Goal: Information Seeking & Learning: Learn about a topic

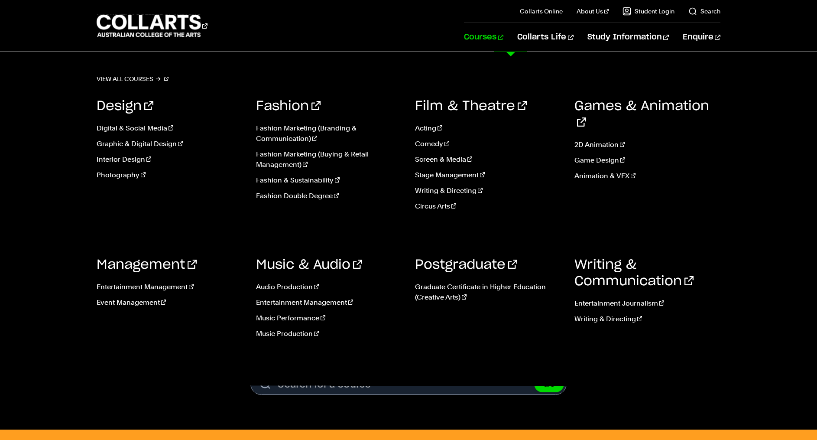
scroll to position [3, 0]
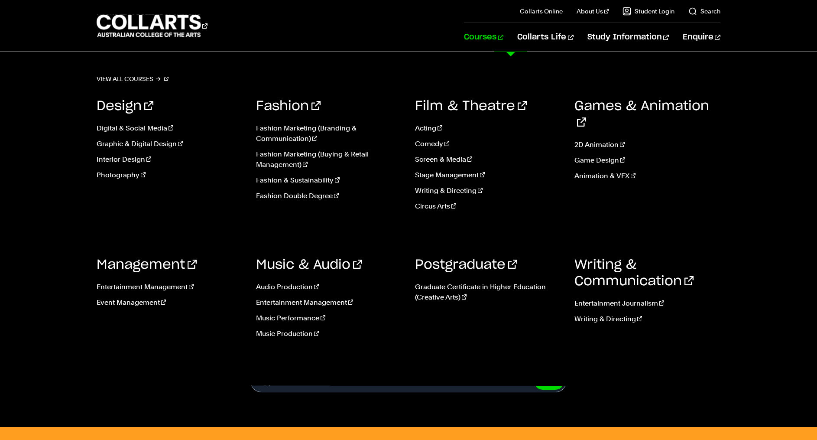
click at [503, 32] on link "Courses" at bounding box center [483, 37] width 39 height 29
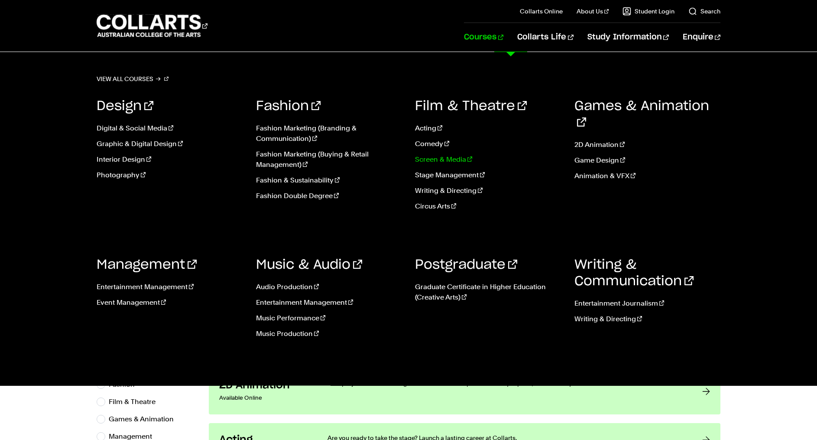
scroll to position [3, 0]
click at [437, 162] on link "Screen & Media" at bounding box center [488, 159] width 146 height 10
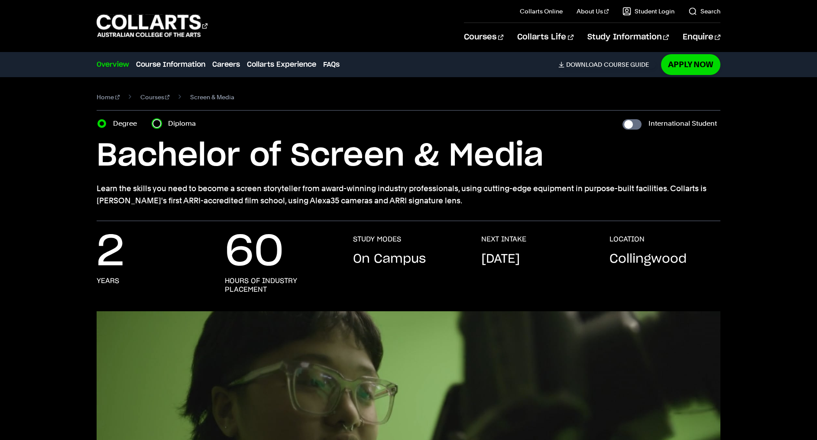
click at [155, 124] on input "Diploma" at bounding box center [156, 123] width 9 height 9
radio input "true"
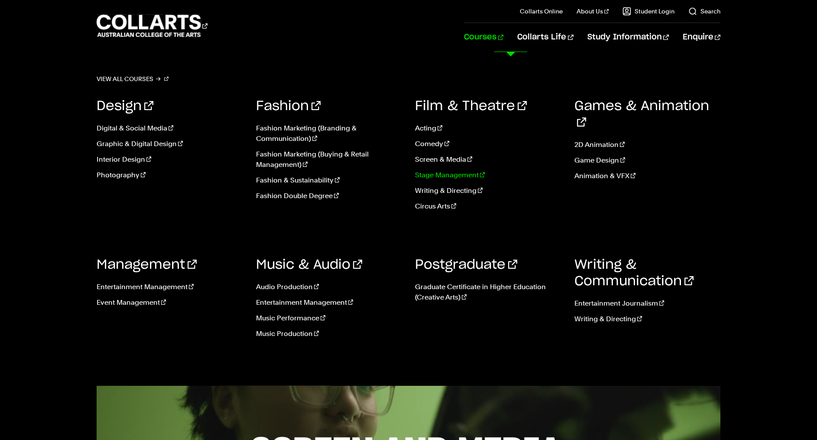
scroll to position [0, 0]
click at [449, 158] on link "Screen & Media" at bounding box center [488, 159] width 146 height 10
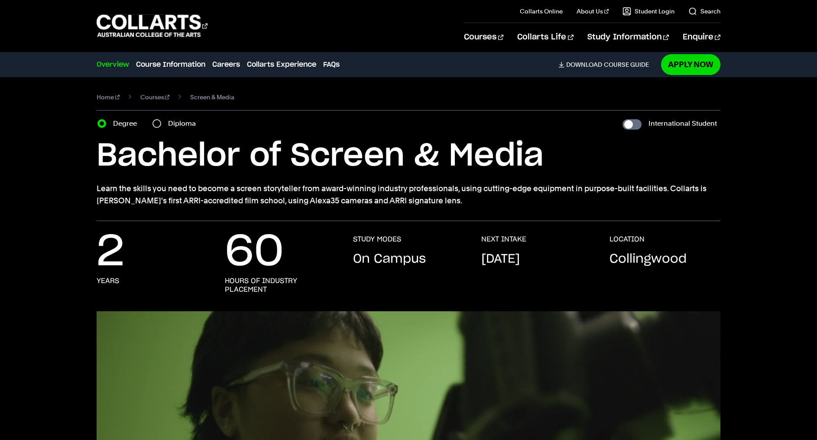
click at [170, 122] on label "Diploma" at bounding box center [184, 123] width 33 height 12
click at [161, 122] on input "Diploma" at bounding box center [156, 123] width 9 height 9
radio input "true"
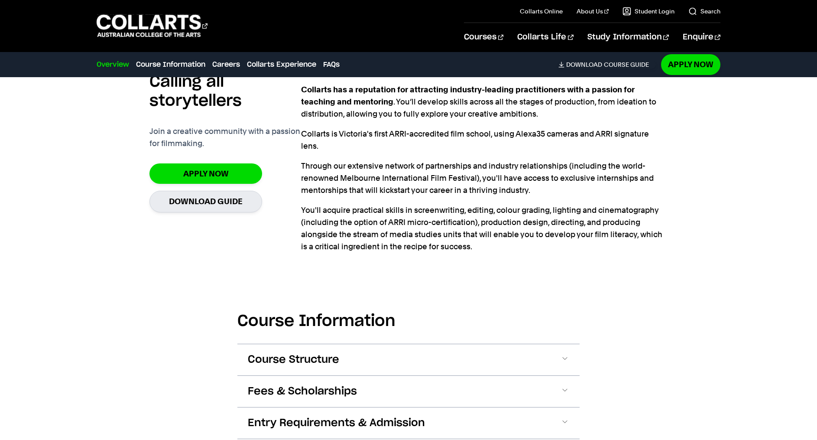
scroll to position [627, 0]
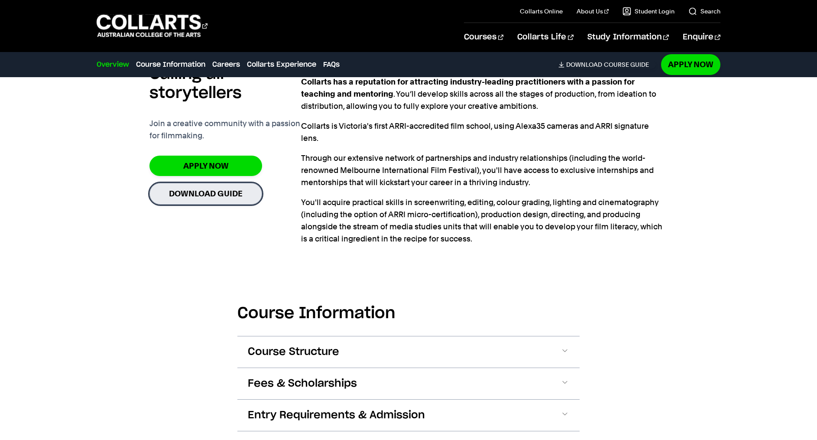
click at [203, 192] on link "Download Guide" at bounding box center [205, 193] width 113 height 21
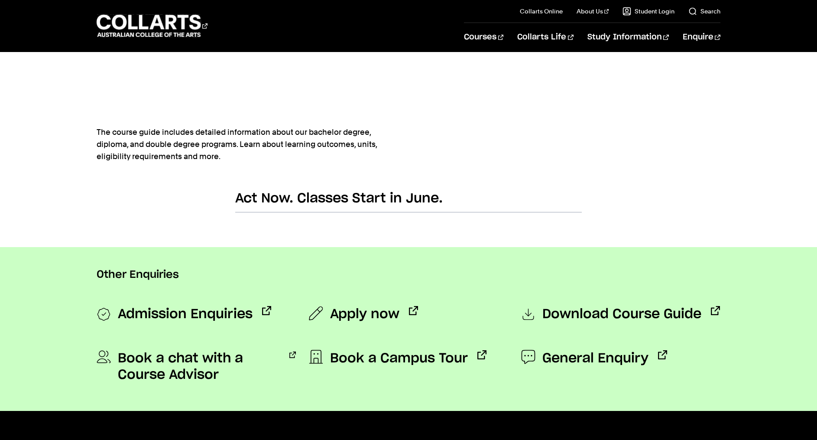
scroll to position [459, 0]
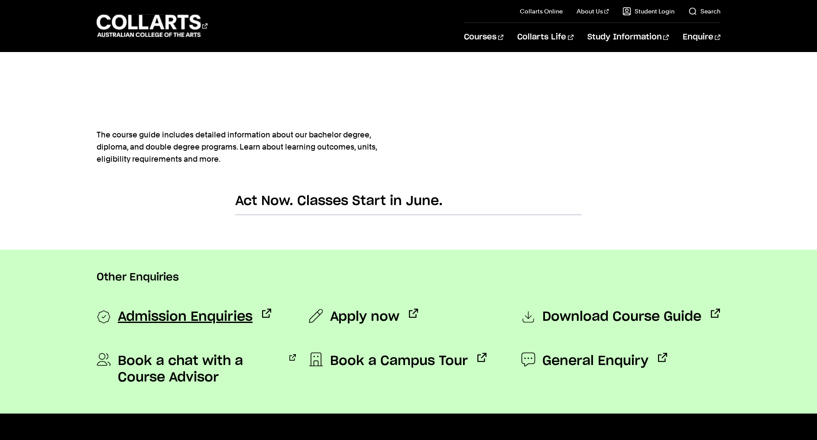
click at [151, 315] on span "Admission Enquiries" at bounding box center [185, 316] width 135 height 17
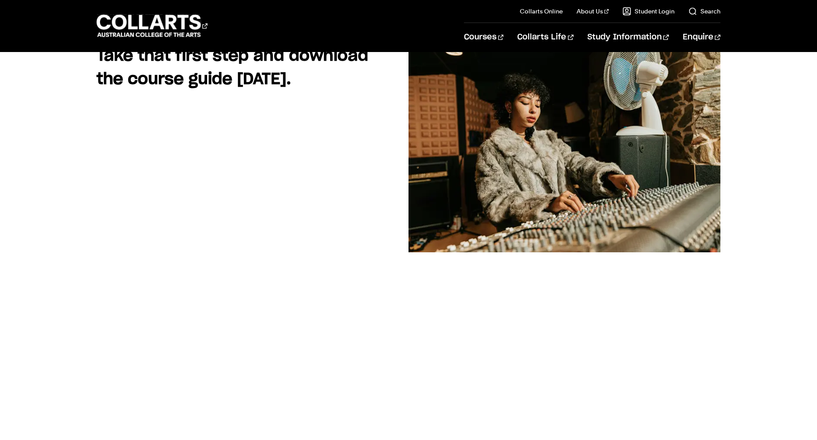
scroll to position [0, 0]
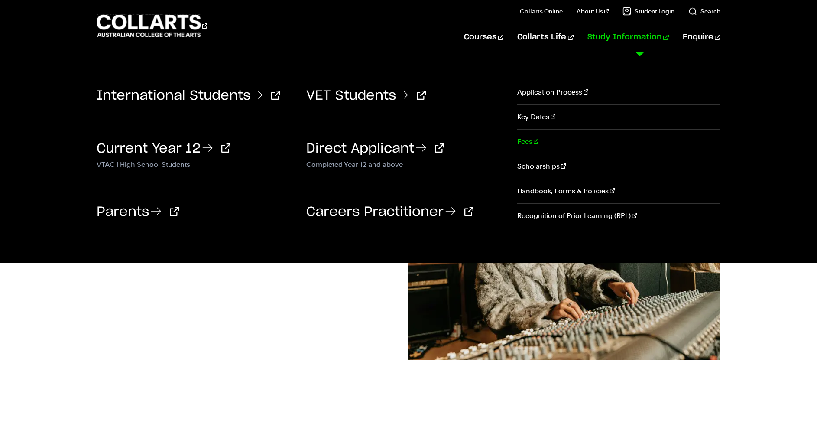
click at [532, 140] on link "Fees" at bounding box center [618, 141] width 203 height 24
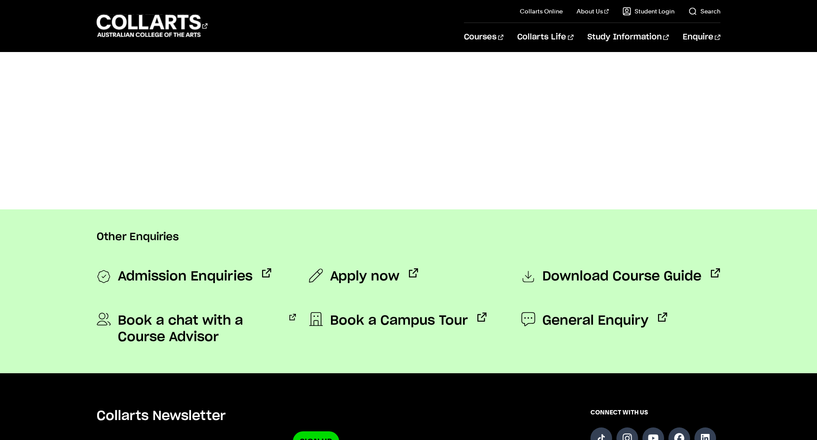
scroll to position [614, 0]
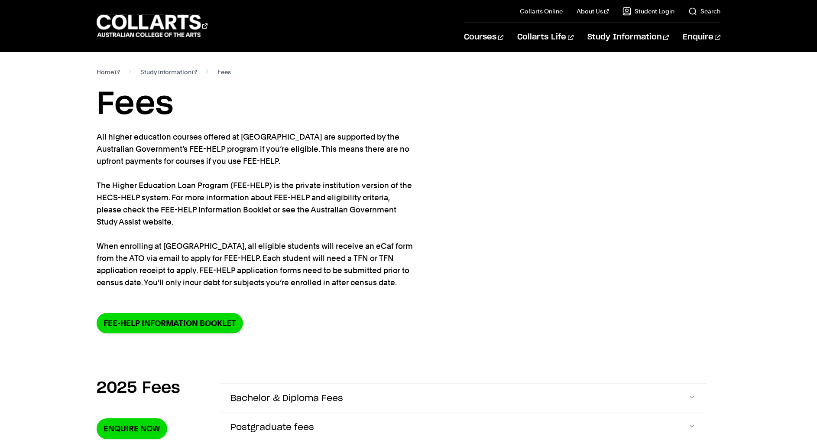
click at [530, 140] on section "Home Study information Fees Fees All higher education courses offered at [GEOGR…" at bounding box center [409, 206] width 624 height 309
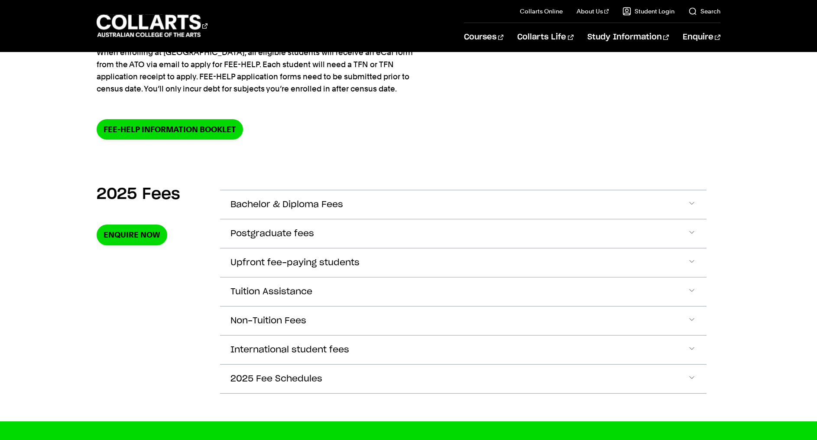
scroll to position [210, 0]
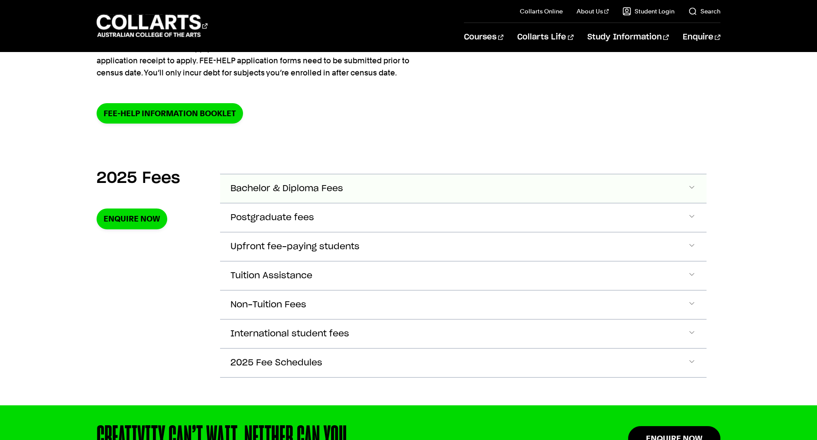
click at [300, 186] on span "Bachelor & Diploma Fees" at bounding box center [286, 189] width 113 height 10
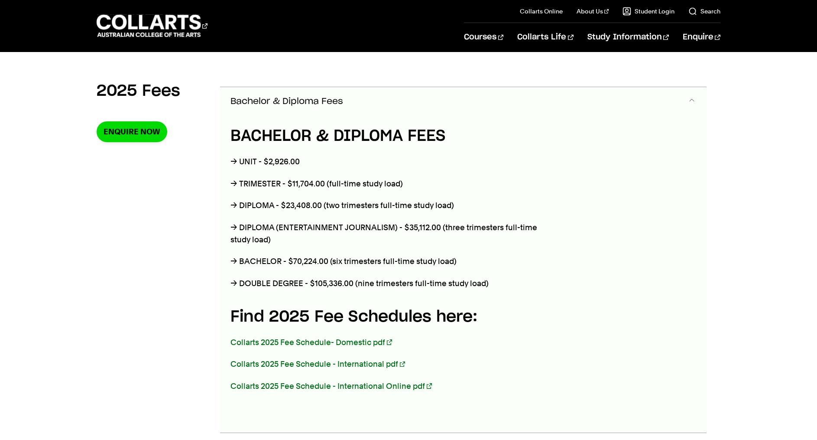
scroll to position [306, 0]
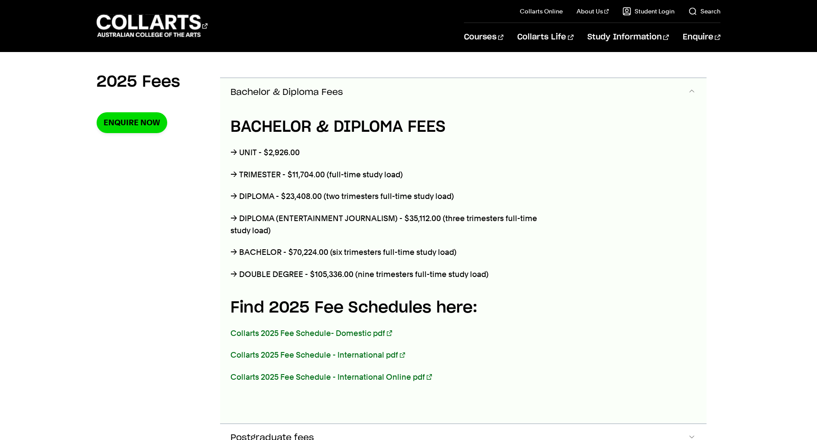
click at [311, 198] on p "→ DIPLOMA - $23,408.00 (two trimesters full-time study load)" at bounding box center [390, 196] width 321 height 12
drag, startPoint x: 464, startPoint y: 194, endPoint x: 255, endPoint y: 194, distance: 209.1
click at [255, 194] on p "→ DIPLOMA - $23,408.00 (two trimesters full-time study load)" at bounding box center [390, 196] width 321 height 12
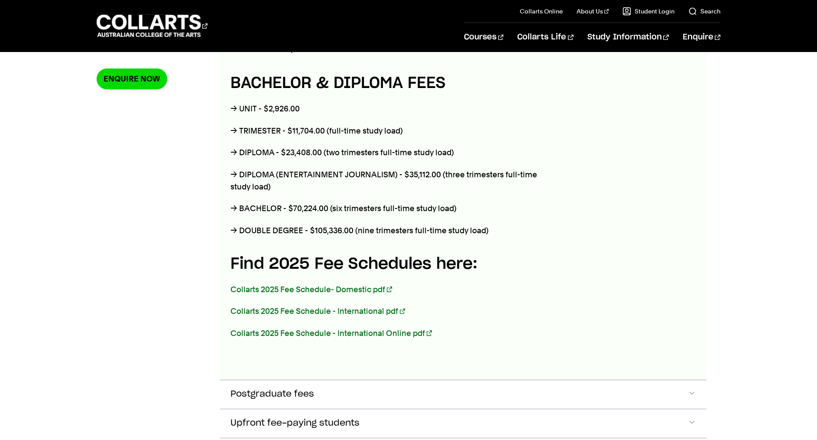
scroll to position [368, 0]
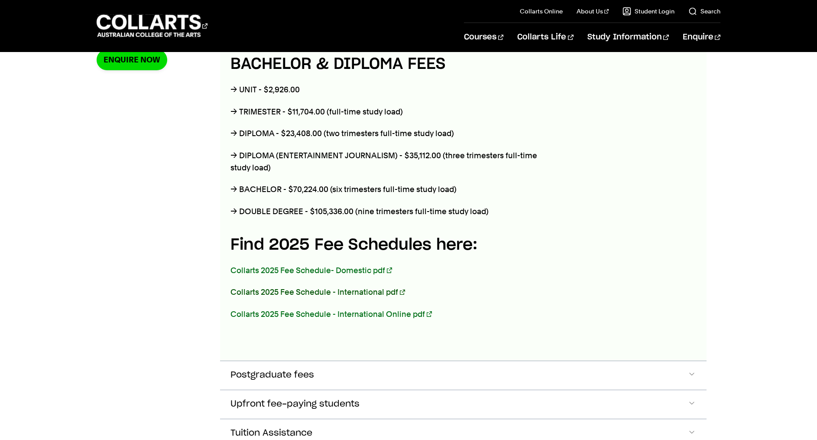
click at [353, 291] on link "Collarts 2025 Fee Schedule - International pdf" at bounding box center [317, 291] width 175 height 9
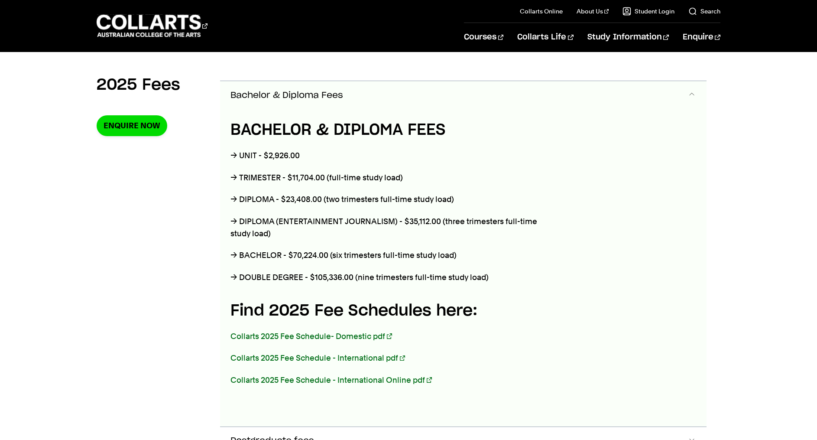
scroll to position [295, 0]
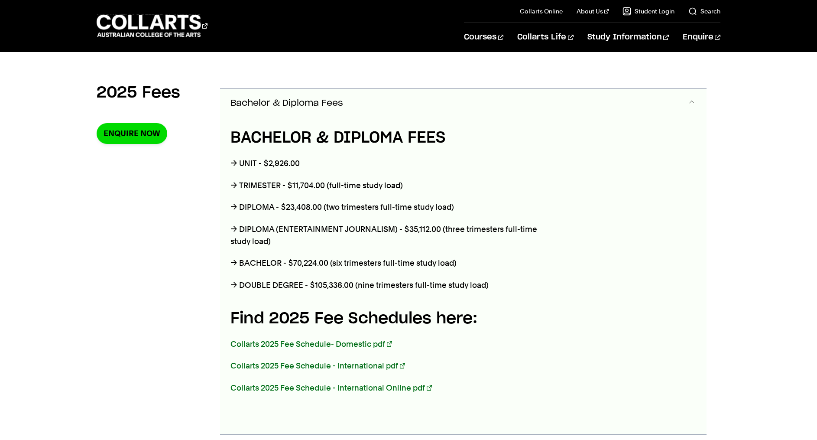
click at [413, 166] on p "→ UNIT - $2,926.00" at bounding box center [390, 163] width 321 height 12
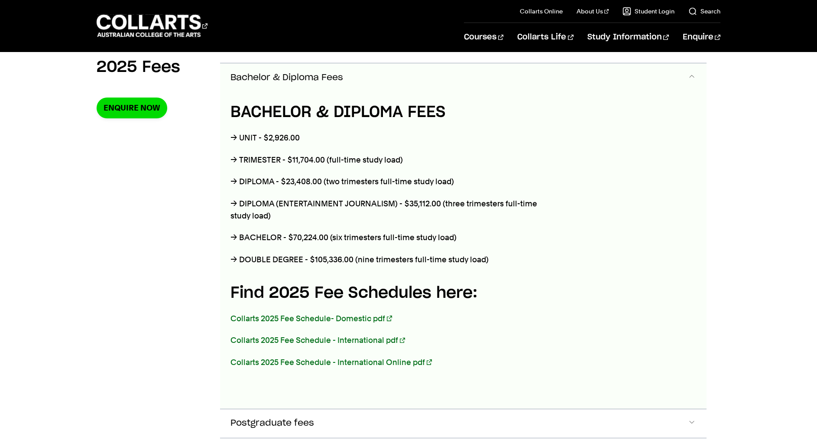
scroll to position [322, 0]
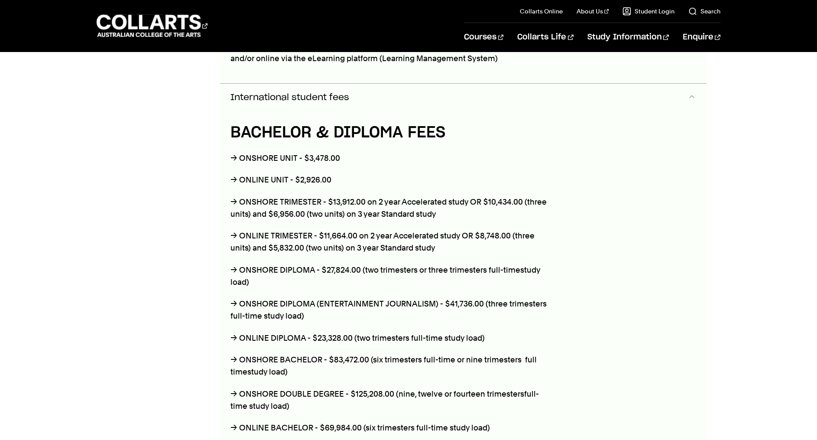
scroll to position [951, 0]
drag, startPoint x: 371, startPoint y: 255, endPoint x: 475, endPoint y: 265, distance: 103.9
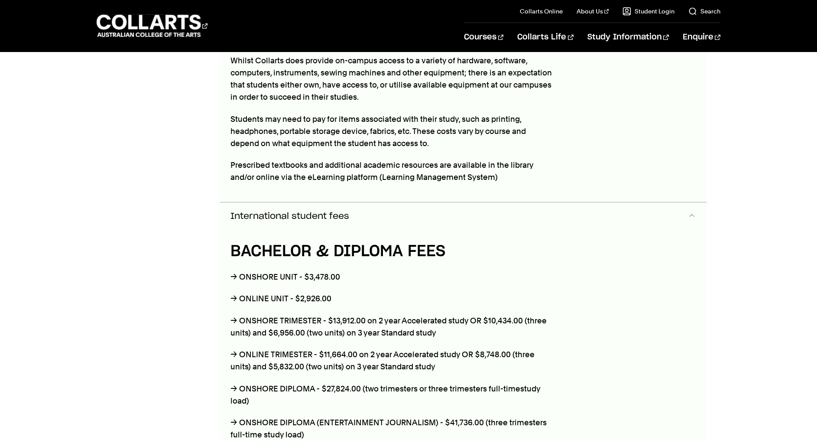
scroll to position [815, 0]
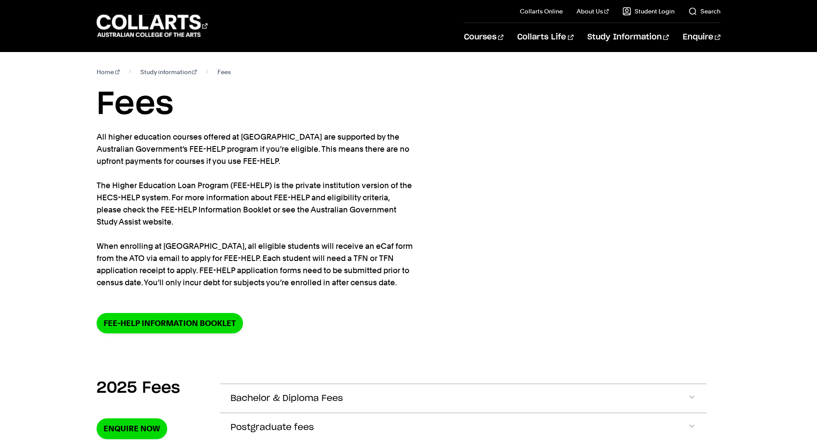
click at [520, 129] on section "Home Study information Fees Fees All higher education courses offered at [GEOGR…" at bounding box center [409, 206] width 624 height 309
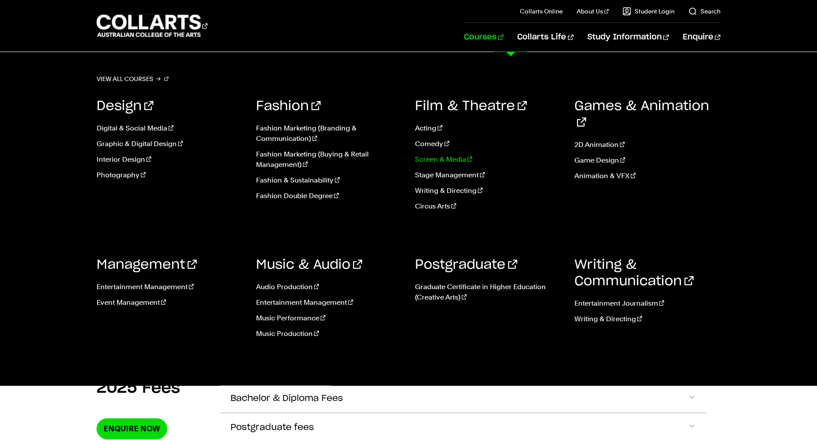
click at [425, 159] on link "Screen & Media" at bounding box center [488, 159] width 146 height 10
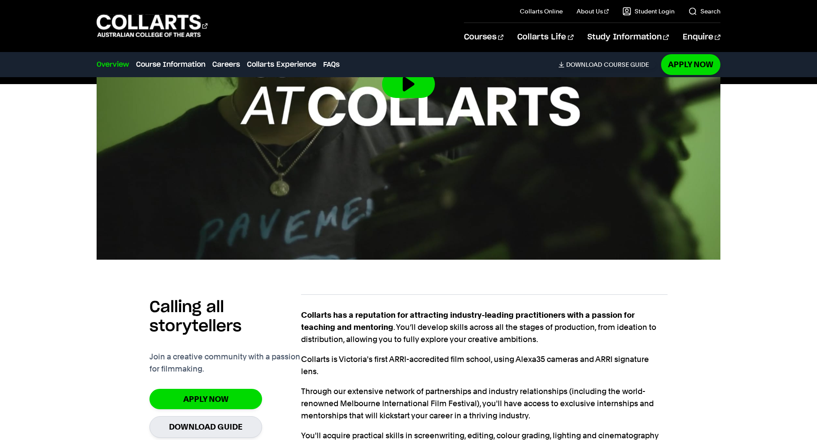
scroll to position [699, 0]
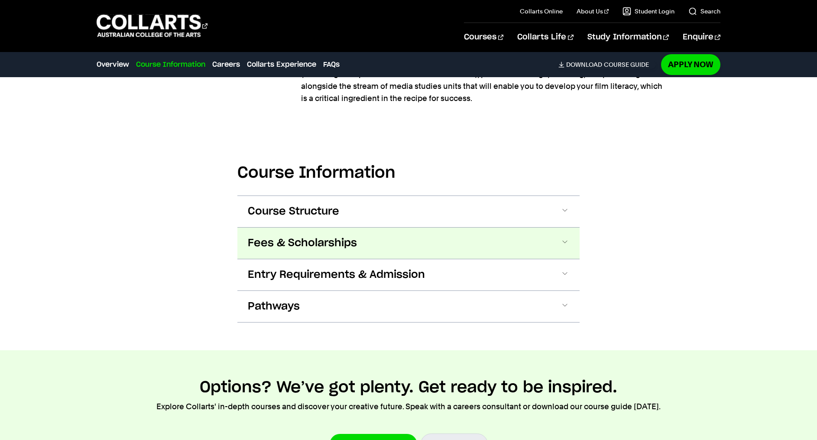
click at [394, 238] on button "Fees & Scholarships" at bounding box center [408, 242] width 342 height 31
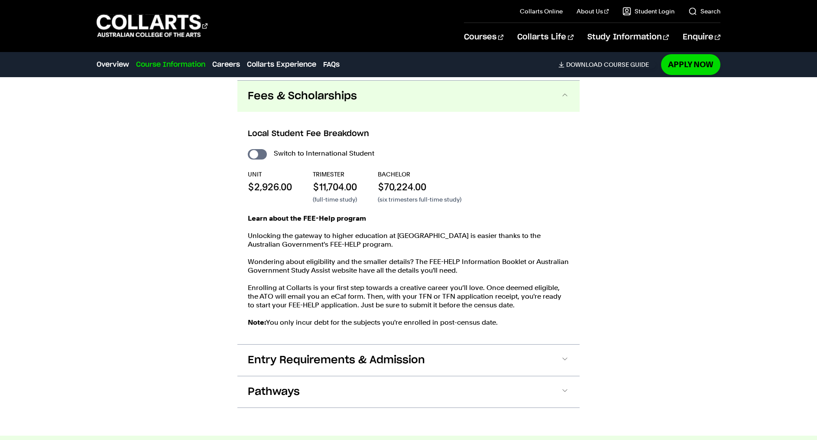
scroll to position [925, 0]
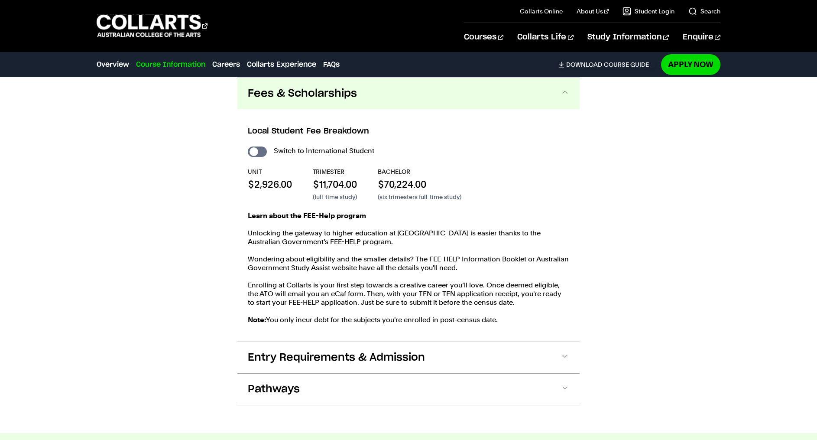
click at [405, 234] on p "Unlocking the gateway to higher education at [GEOGRAPHIC_DATA] is easier thanks…" at bounding box center [408, 237] width 321 height 17
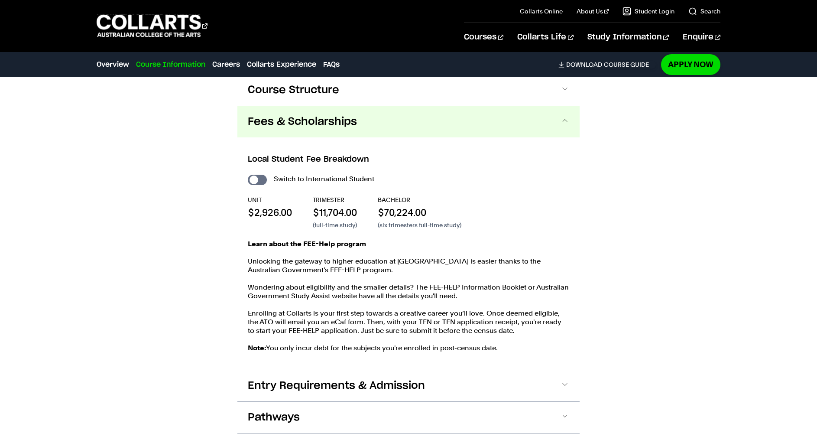
scroll to position [898, 0]
click at [392, 197] on p "BACHELOR" at bounding box center [420, 198] width 84 height 9
click at [259, 179] on input "International Student" at bounding box center [257, 179] width 19 height 10
checkbox input "true"
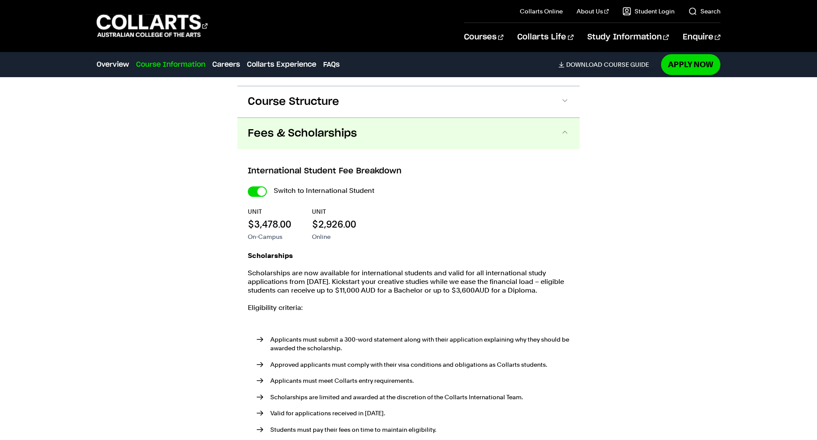
scroll to position [880, 0]
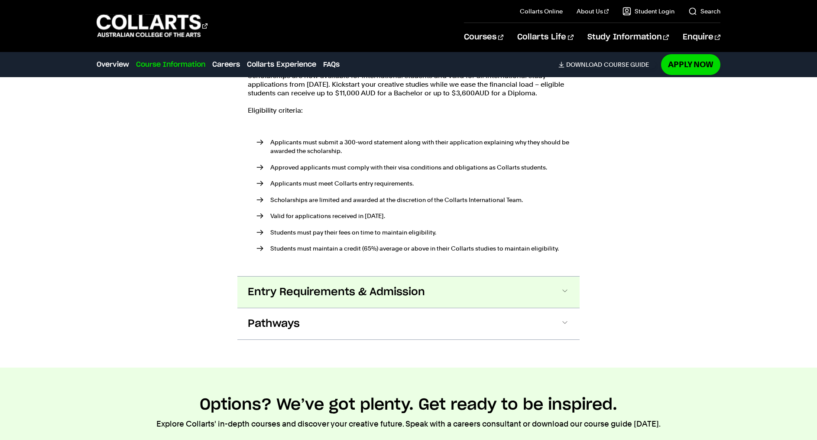
click at [0, 0] on span "Entry Requirements & Admission" at bounding box center [0, 0] width 0 height 0
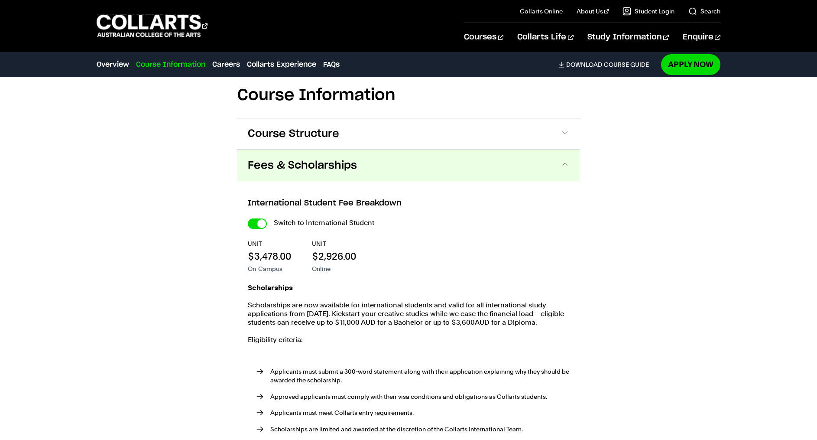
scroll to position [755, 0]
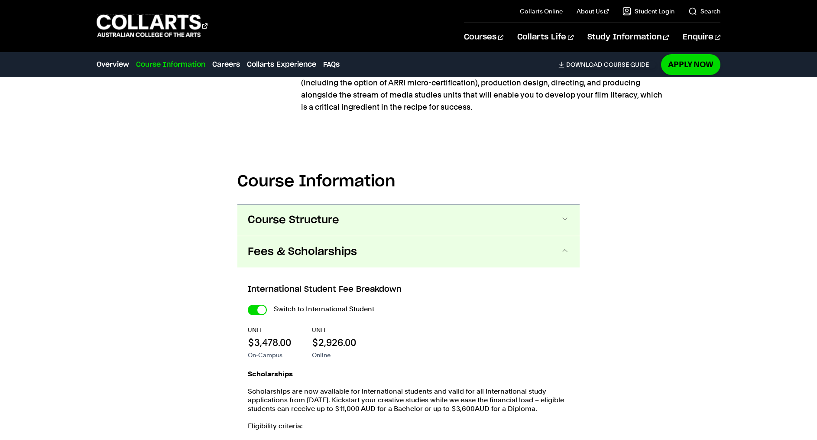
click at [0, 0] on span "Course Structure" at bounding box center [0, 0] width 0 height 0
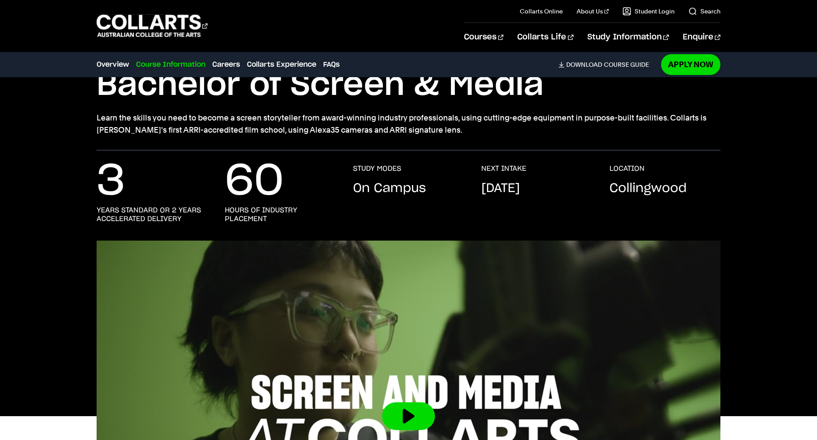
scroll to position [0, 0]
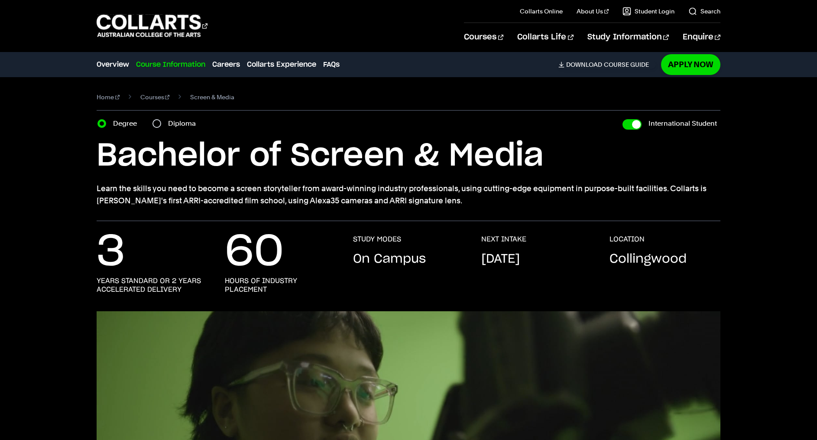
click at [167, 124] on div "Diploma" at bounding box center [176, 123] width 48 height 12
drag, startPoint x: 153, startPoint y: 124, endPoint x: 159, endPoint y: 124, distance: 5.6
click at [157, 124] on input "Diploma" at bounding box center [156, 123] width 9 height 9
radio input "true"
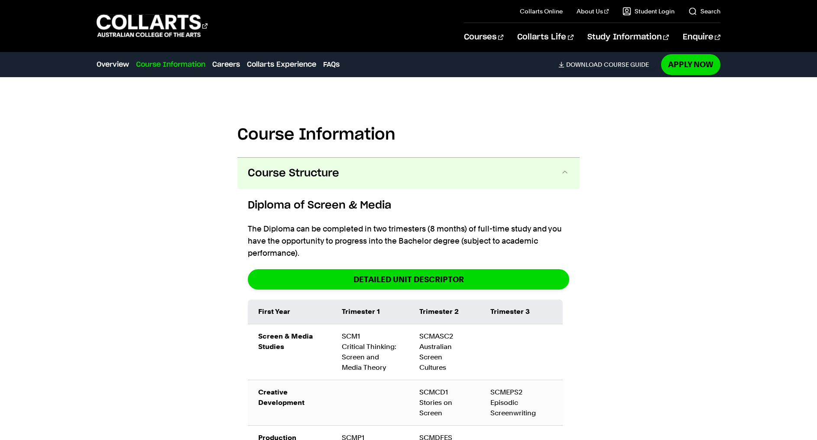
scroll to position [815, 0]
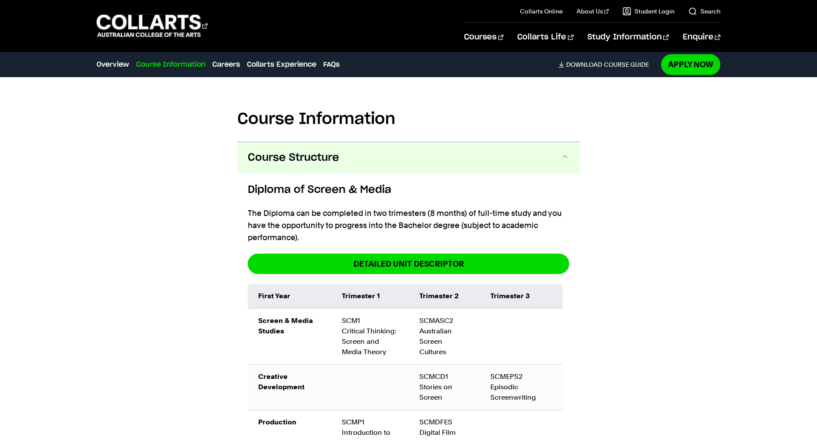
click at [0, 0] on button "Course Structure" at bounding box center [0, 0] width 0 height 0
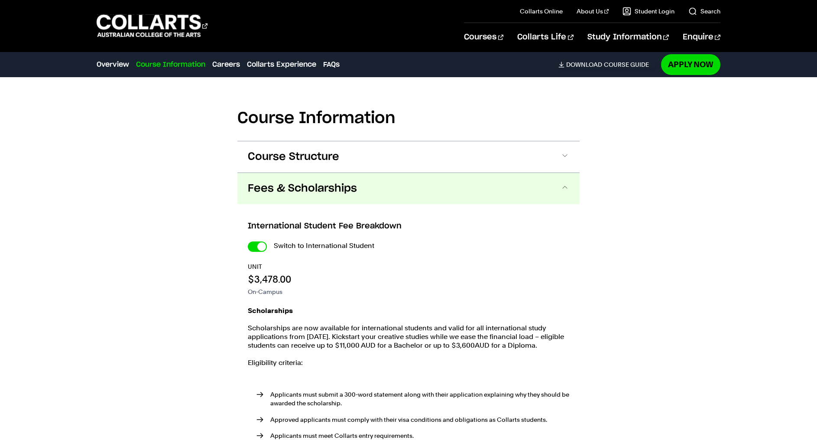
scroll to position [830, 0]
click at [0, 0] on button "Fees & Scholarships" at bounding box center [0, 0] width 0 height 0
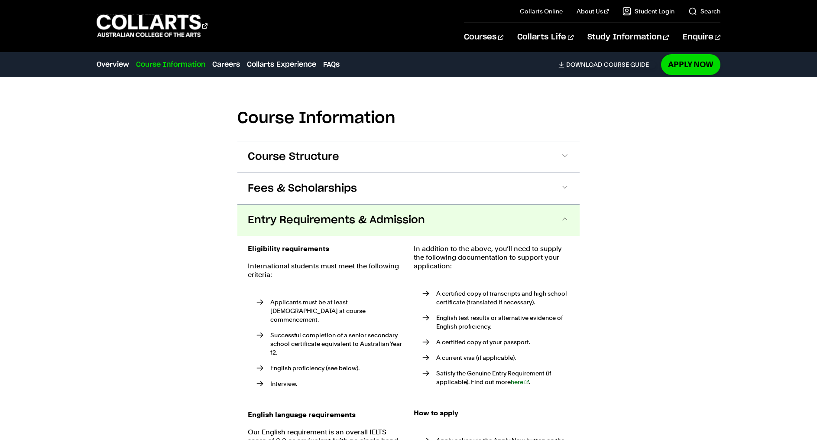
click at [0, 0] on button "Entry Requirements & Admission" at bounding box center [0, 0] width 0 height 0
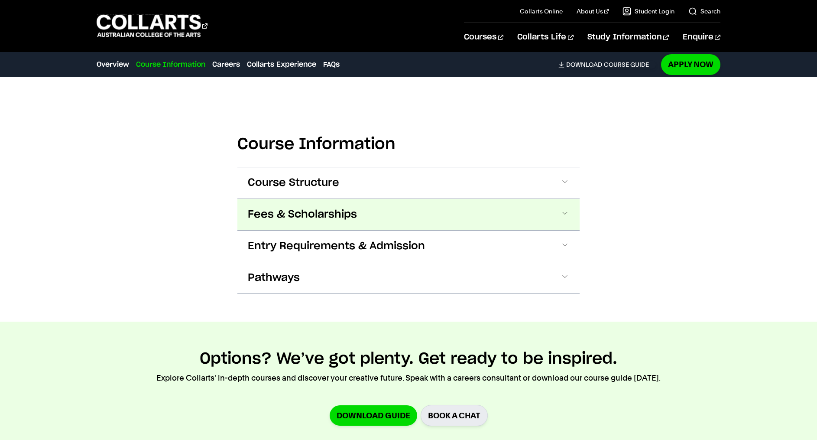
click at [0, 0] on button "Fees & Scholarships" at bounding box center [0, 0] width 0 height 0
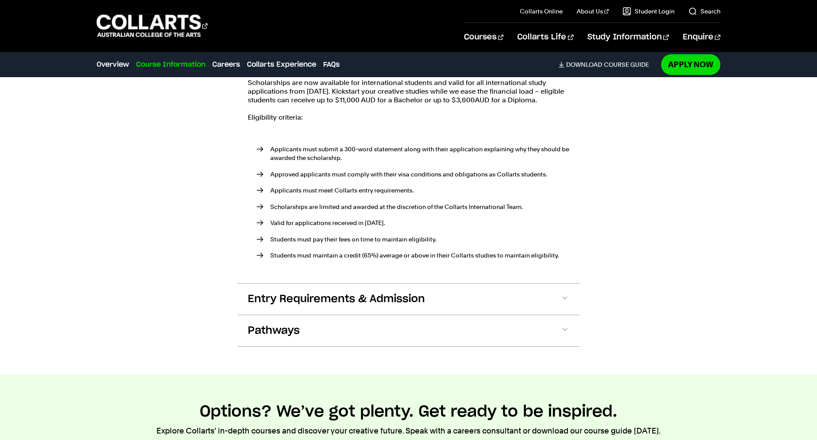
scroll to position [1105, 0]
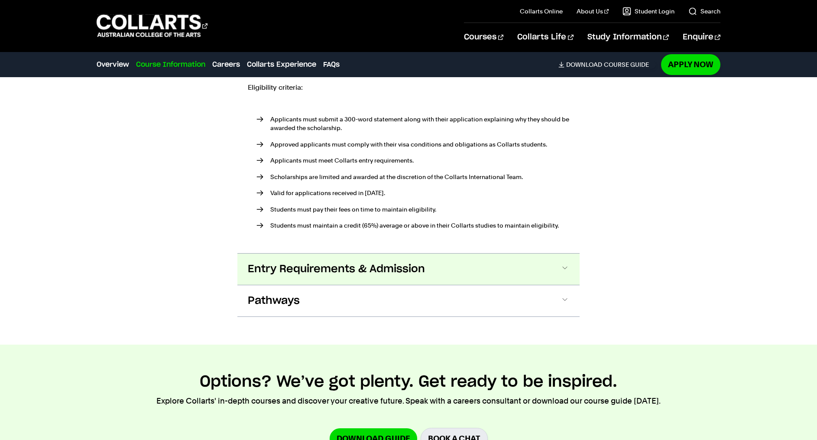
click at [0, 0] on span "Entry Requirements & Admission" at bounding box center [0, 0] width 0 height 0
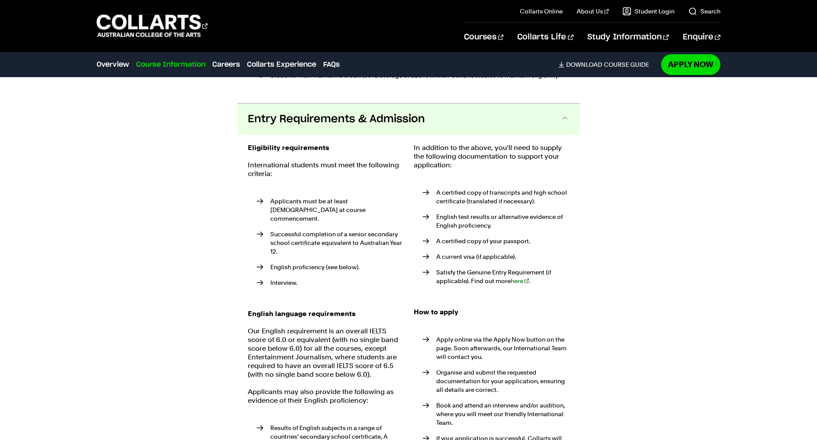
scroll to position [1280, 0]
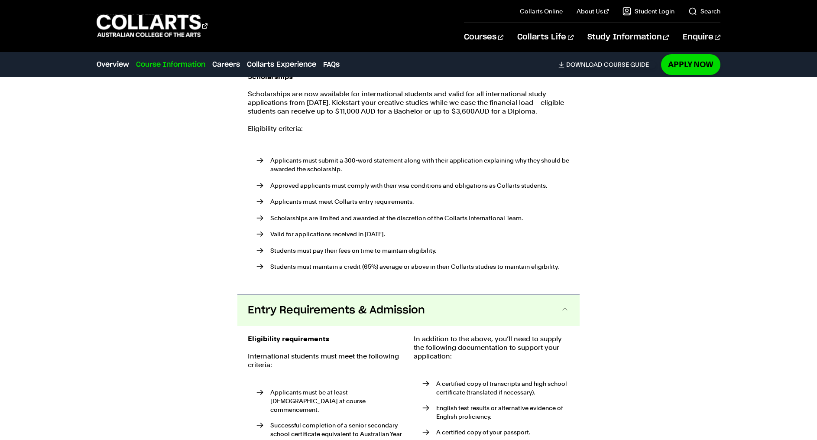
click at [0, 0] on button "Entry Requirements & Admission" at bounding box center [0, 0] width 0 height 0
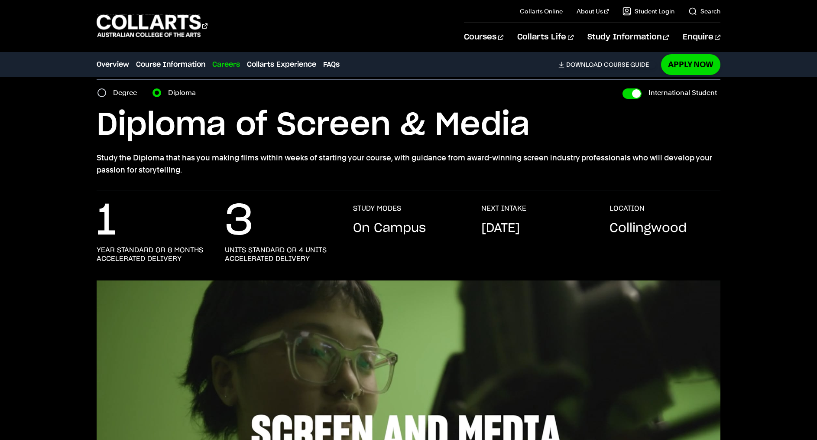
scroll to position [197, 0]
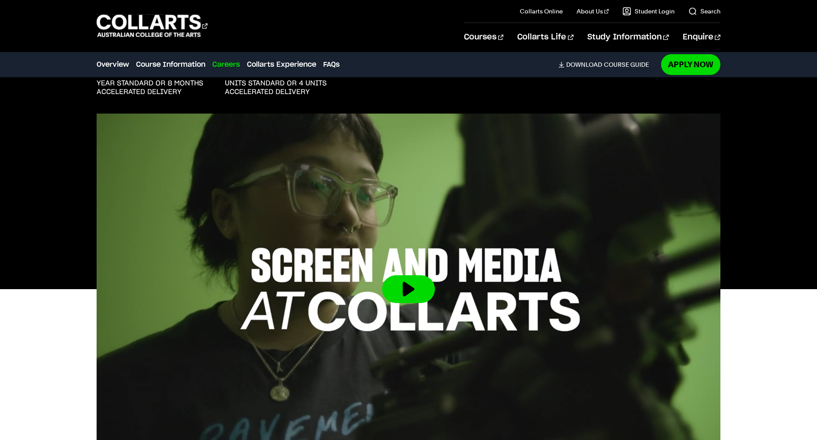
click at [797, 124] on div at bounding box center [408, 288] width 817 height 351
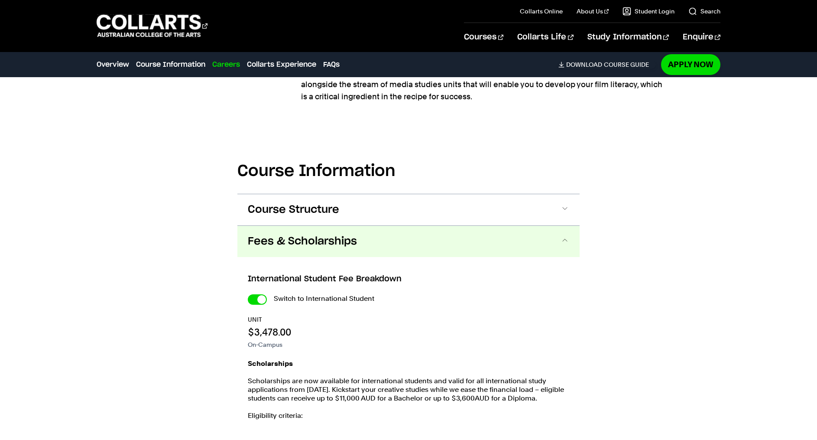
scroll to position [776, 0]
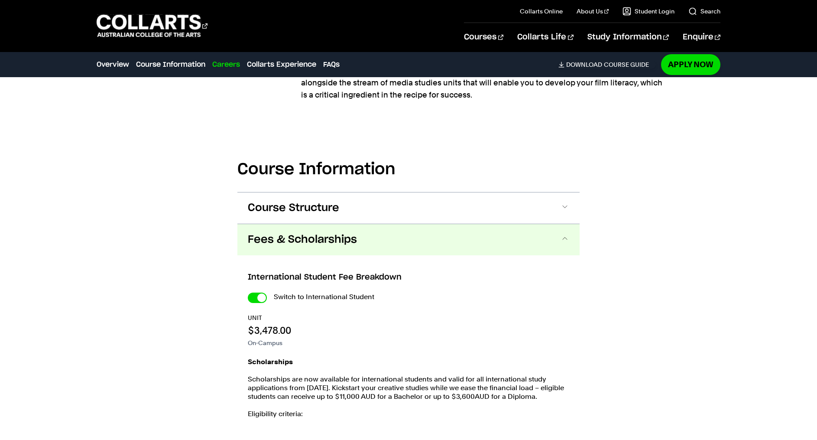
drag, startPoint x: 561, startPoint y: 221, endPoint x: 566, endPoint y: 212, distance: 10.5
click at [0, 0] on button "Course Structure" at bounding box center [0, 0] width 0 height 0
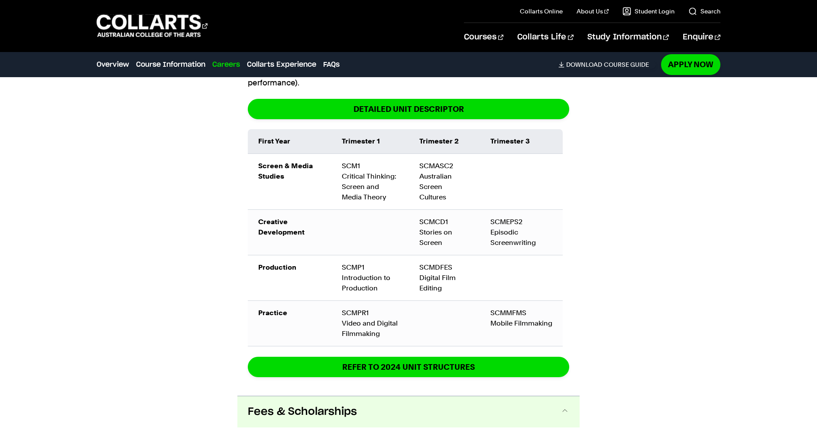
scroll to position [985, 0]
click at [614, 291] on div "Course Information Course Structure Diploma of Screen & Media The Diploma can b…" at bounding box center [408, 378] width 763 height 928
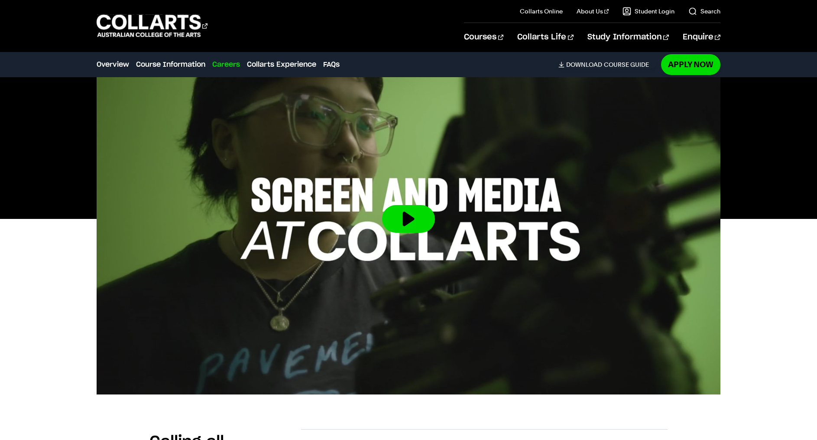
scroll to position [0, 0]
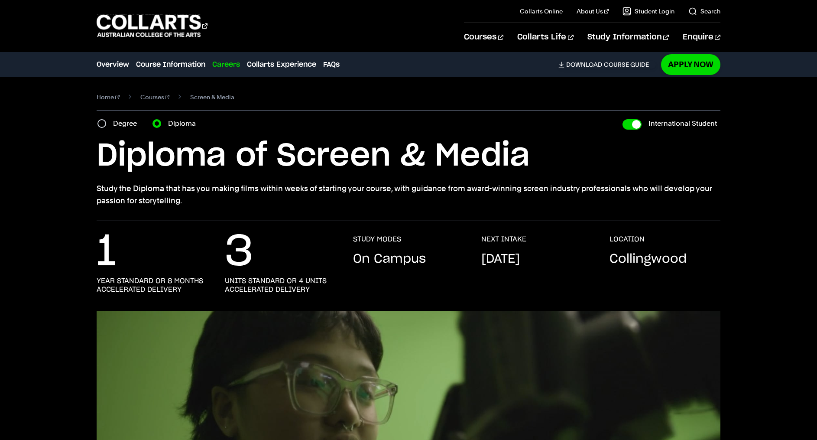
click at [0, 0] on h1 "Diploma of Screen & Media" at bounding box center [0, 0] width 0 height 0
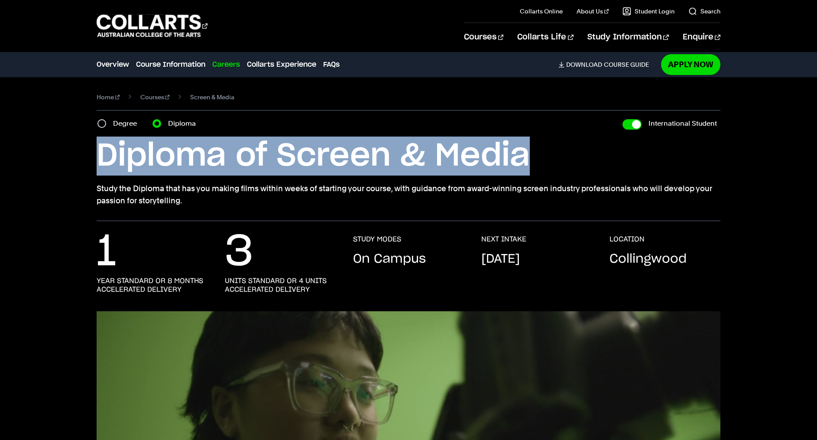
drag, startPoint x: 101, startPoint y: 151, endPoint x: 613, endPoint y: 163, distance: 512.0
click at [0, 0] on h1 "Diploma of Screen & Media" at bounding box center [0, 0] width 0 height 0
copy h1 "Diploma of Screen & Media"
